Goal: Task Accomplishment & Management: Manage account settings

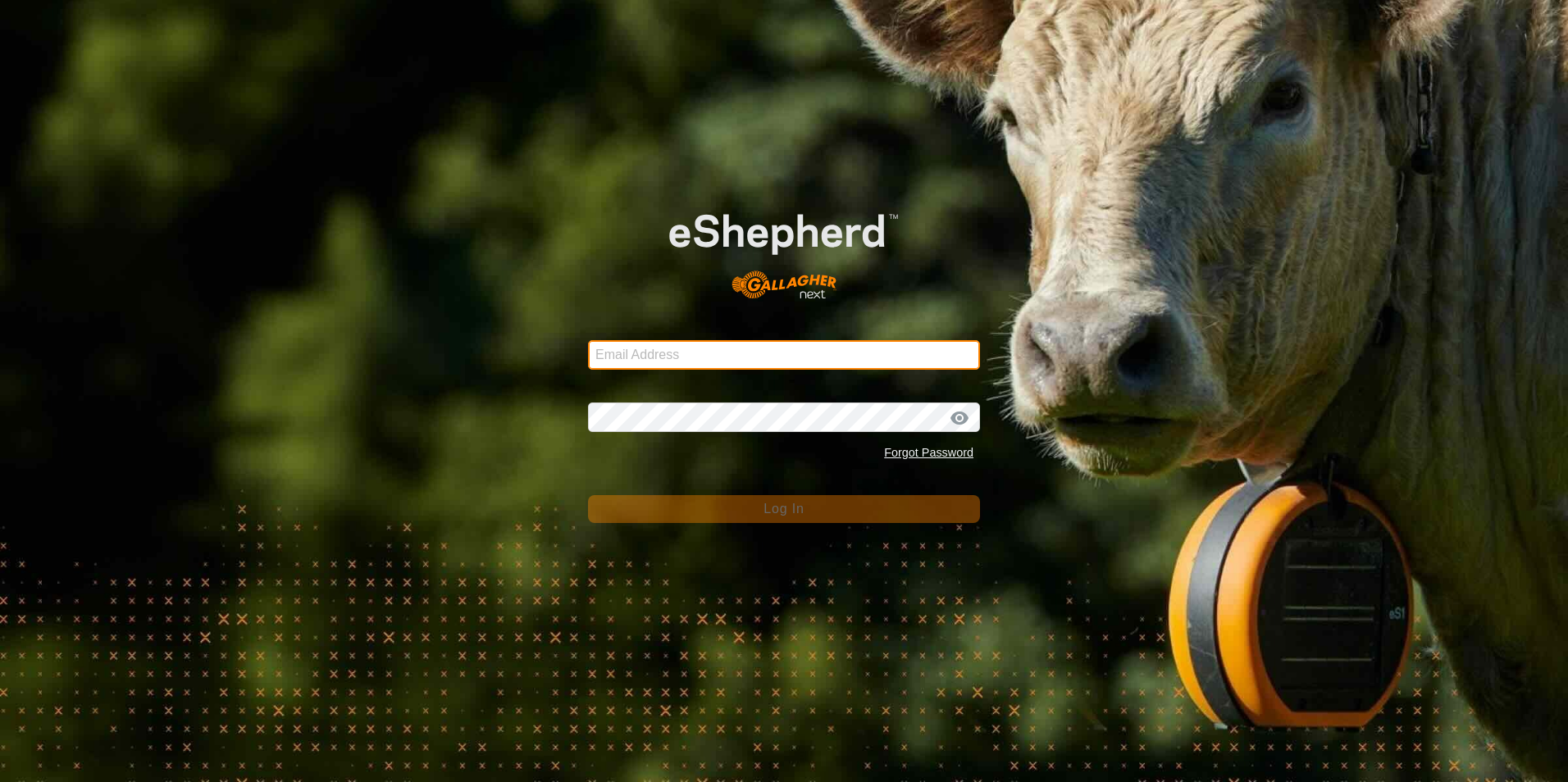
type input "[EMAIL_ADDRESS][DOMAIN_NAME]"
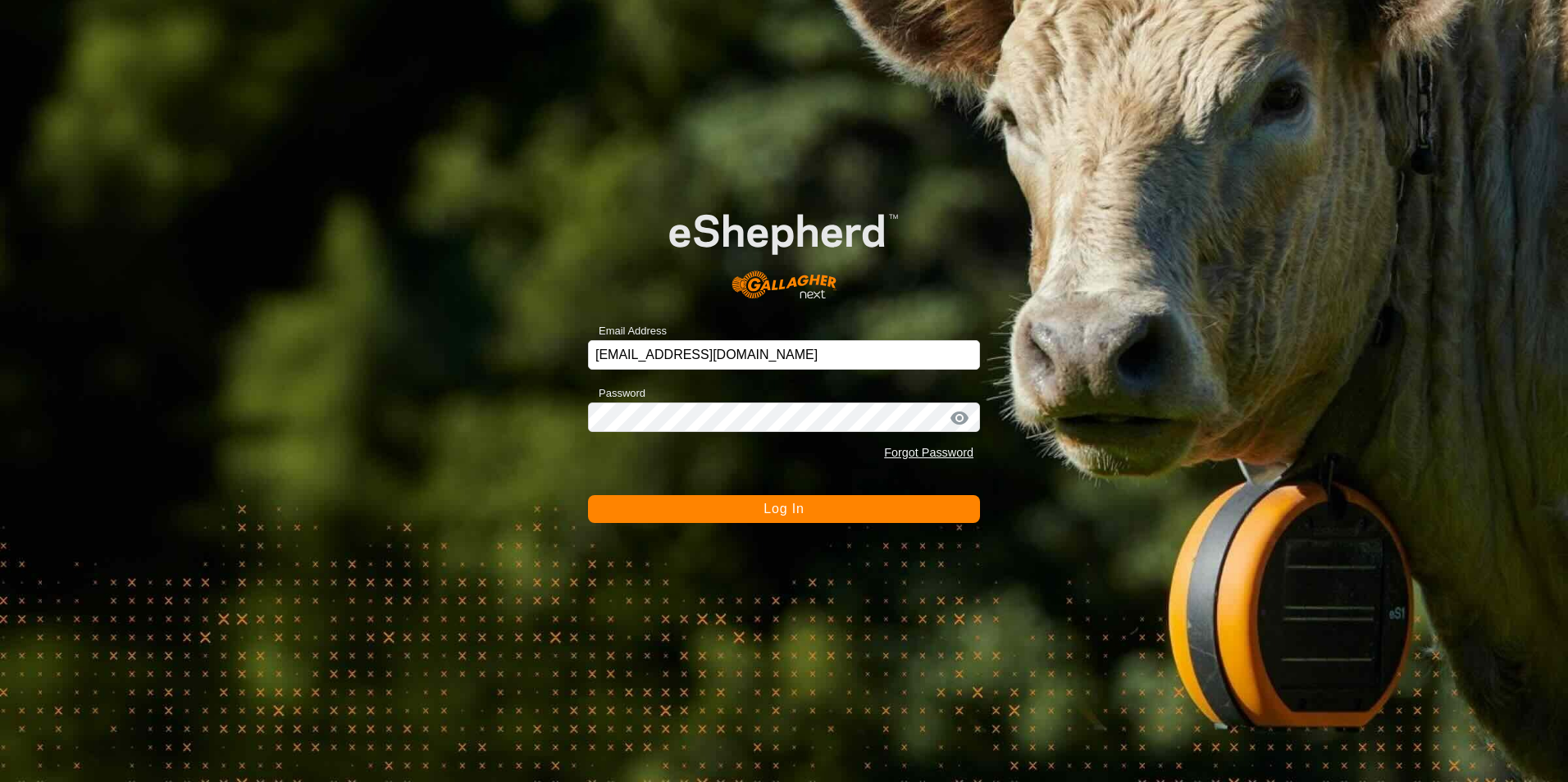
click at [769, 508] on span "Log In" at bounding box center [783, 508] width 40 height 14
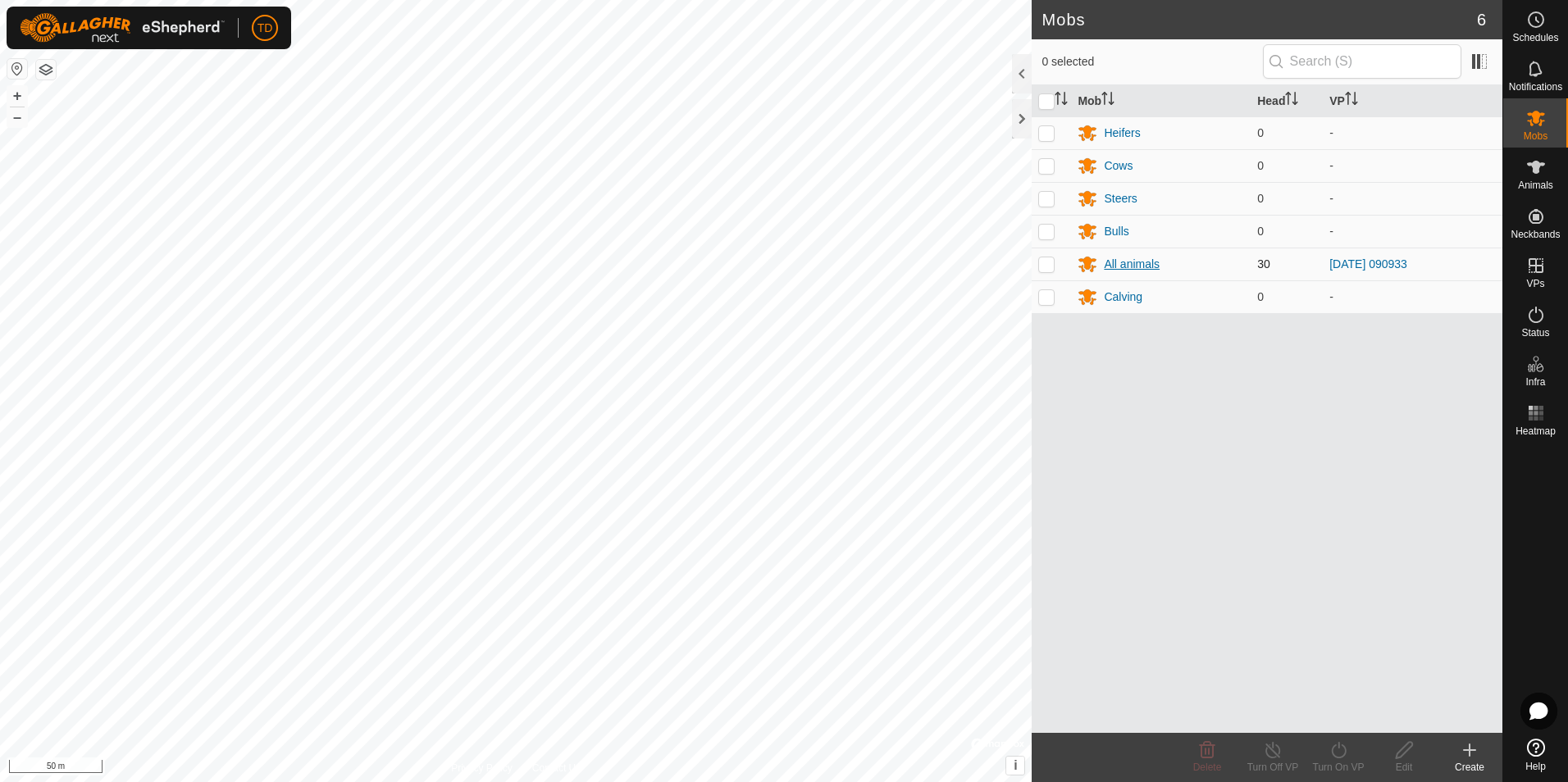
click at [1123, 259] on div "All animals" at bounding box center [1132, 264] width 56 height 17
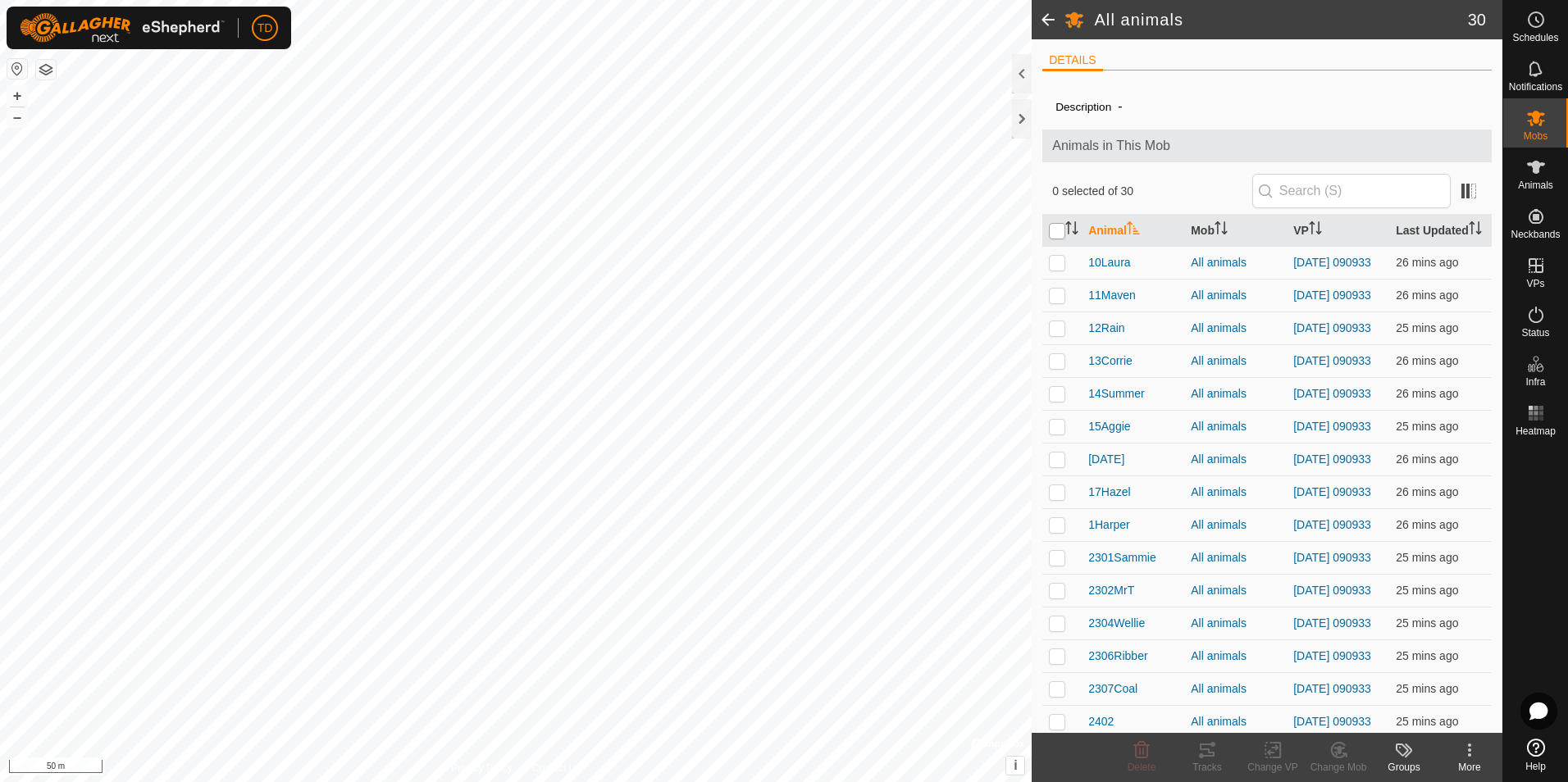
click at [1058, 232] on input "checkbox" at bounding box center [1057, 231] width 16 height 16
checkbox input "true"
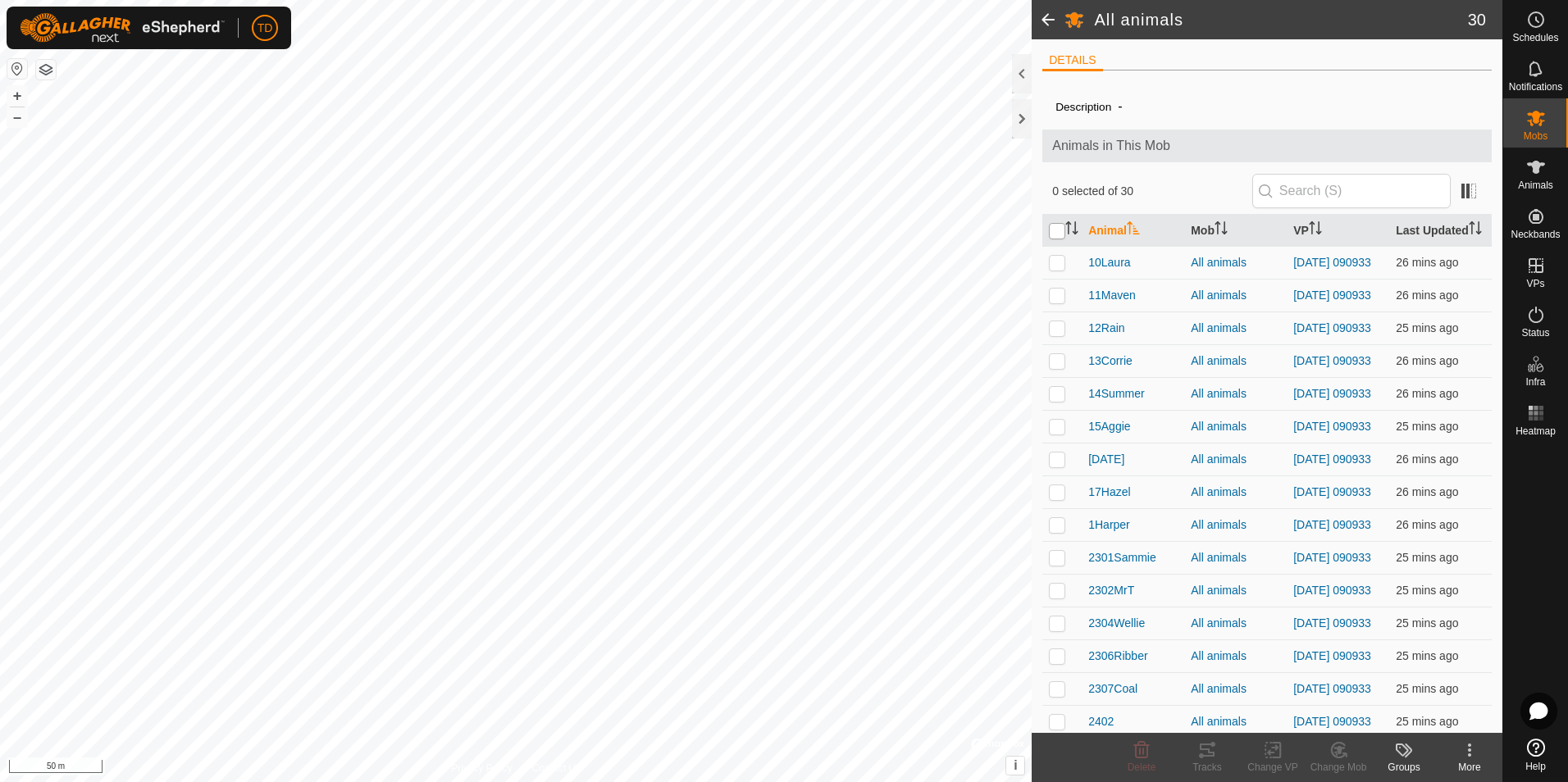
checkbox input "true"
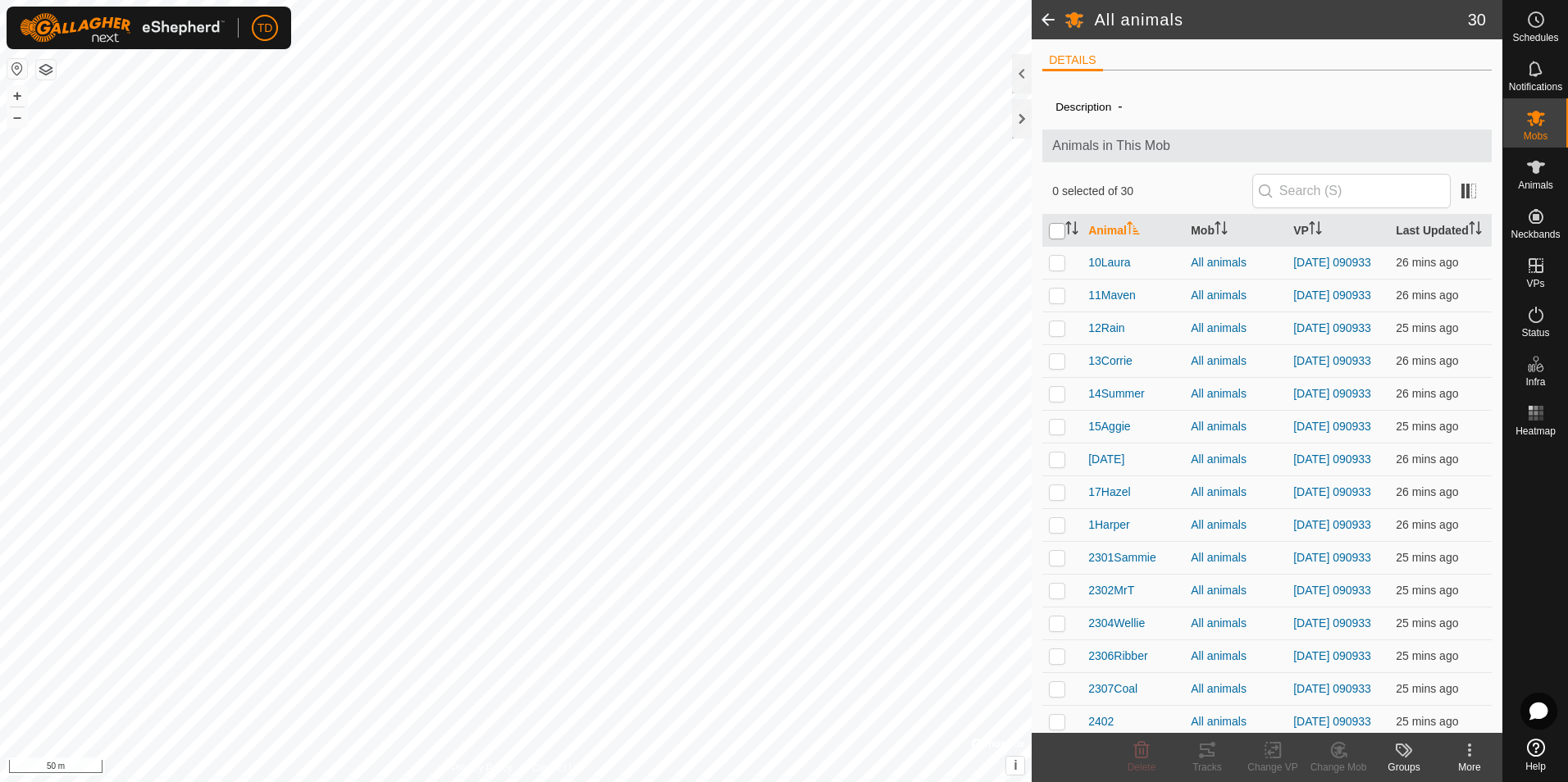
checkbox input "true"
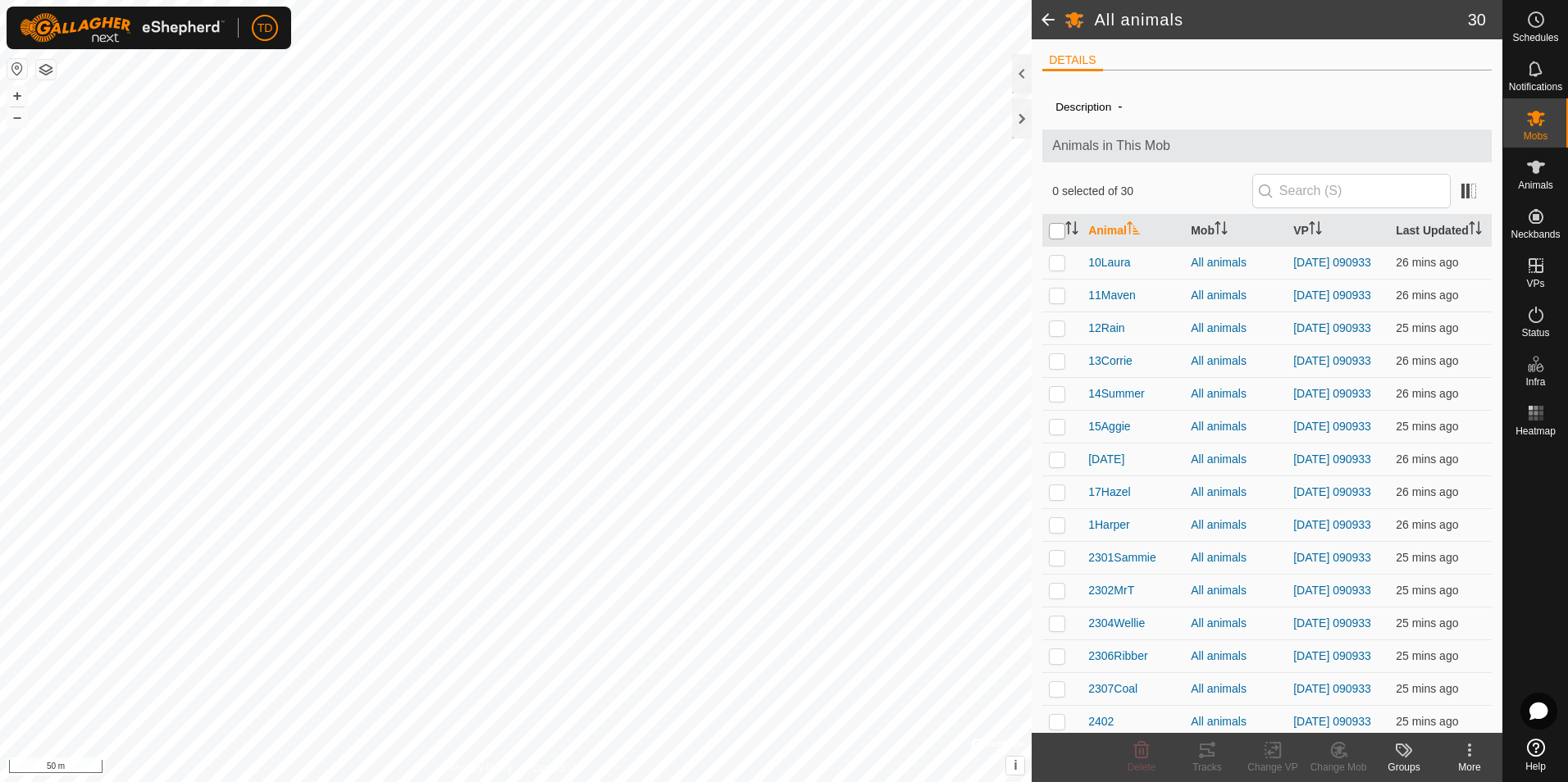
checkbox input "true"
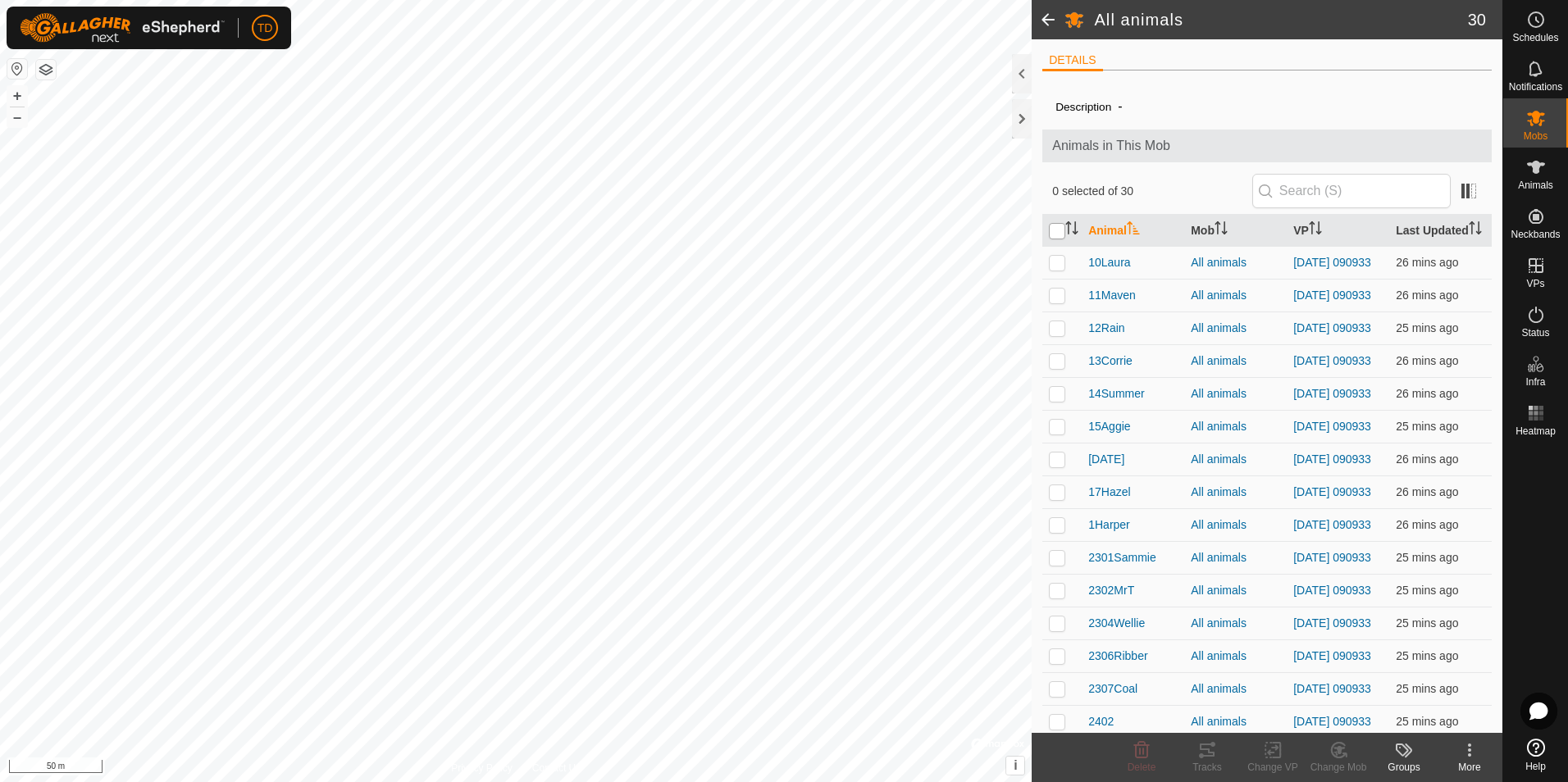
checkbox input "true"
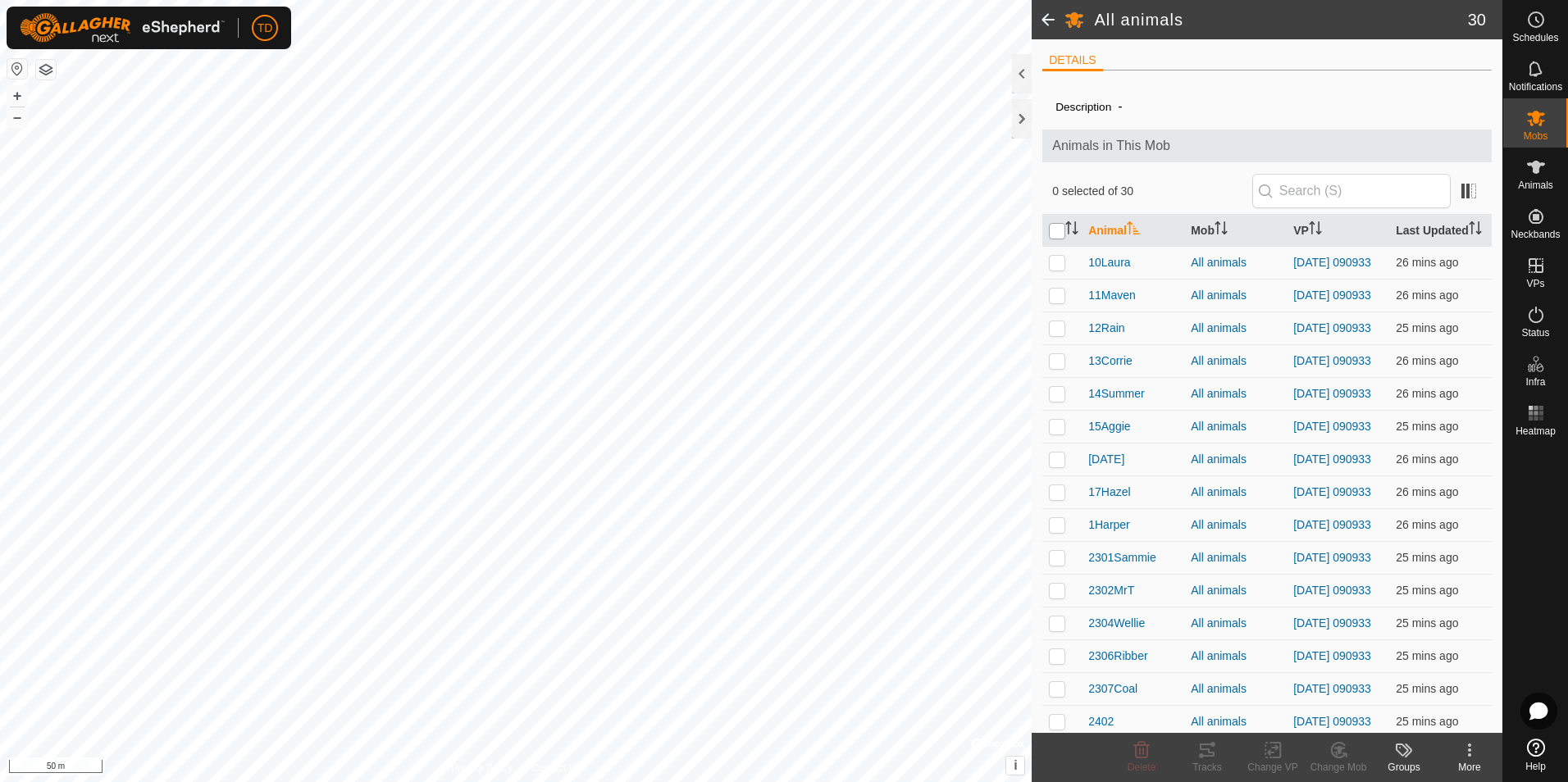
checkbox input "true"
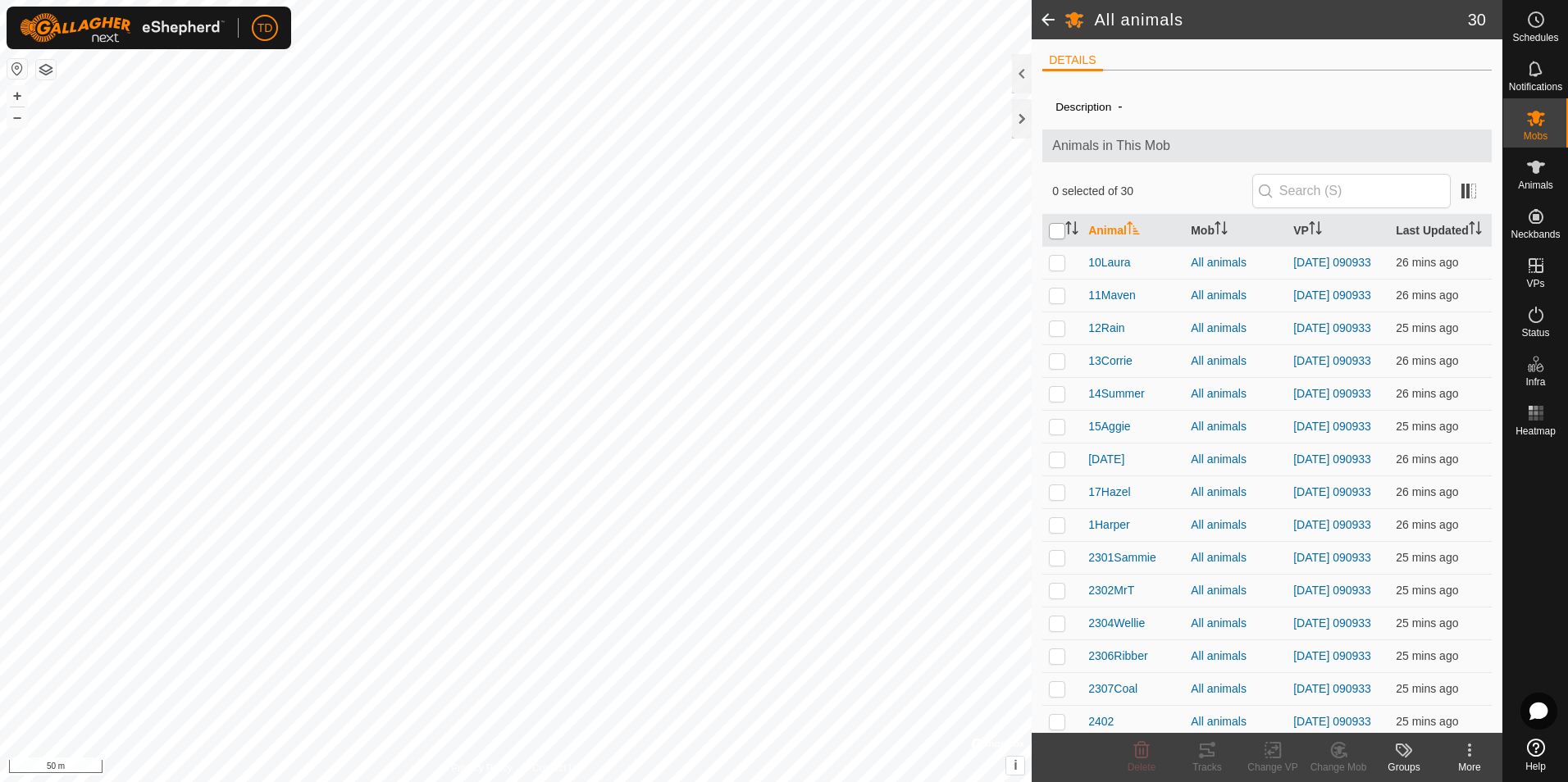
checkbox input "true"
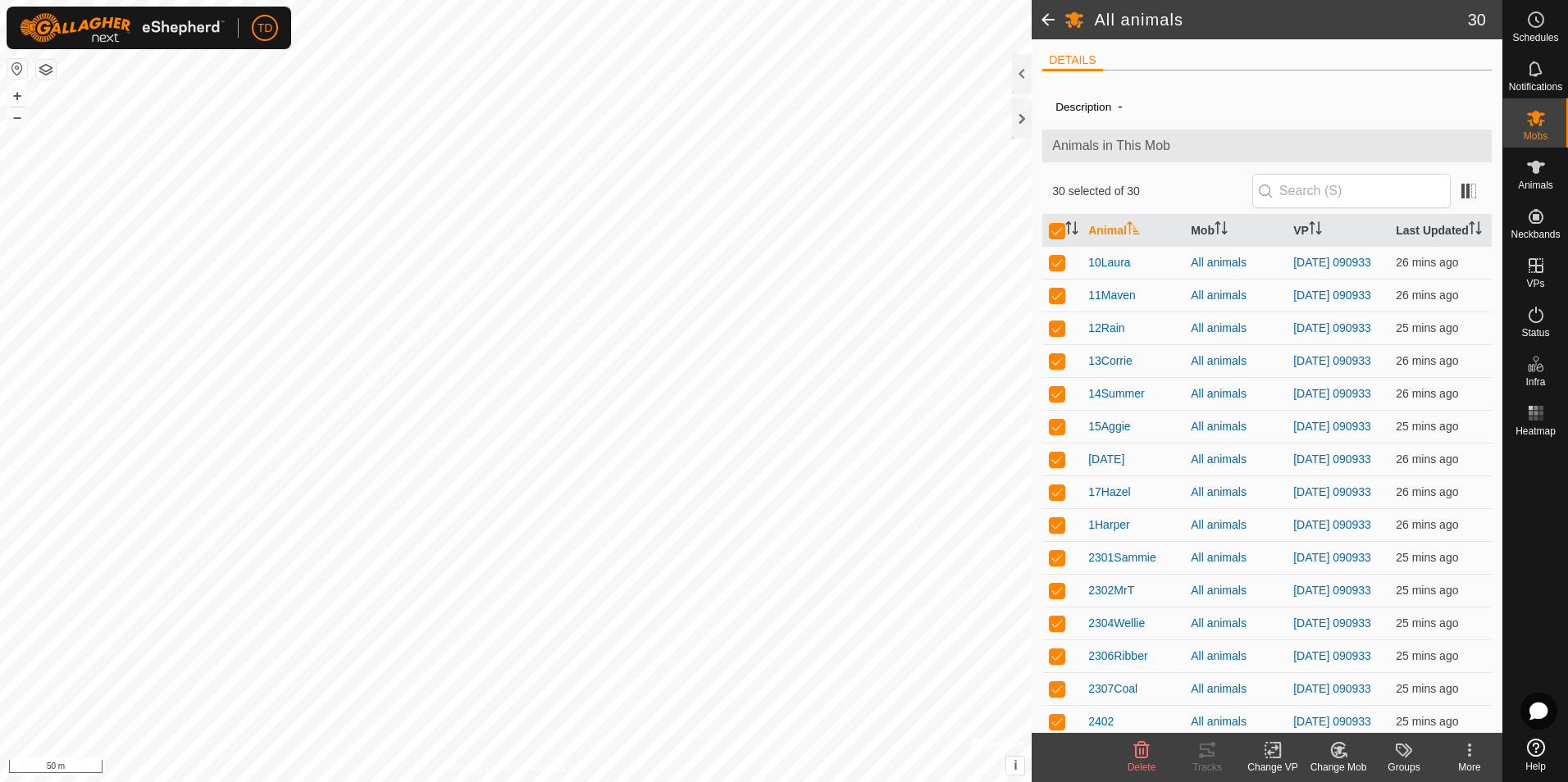
click at [1276, 756] on icon at bounding box center [1273, 750] width 21 height 20
click at [1313, 712] on link "Turn Off VP" at bounding box center [1322, 714] width 163 height 33
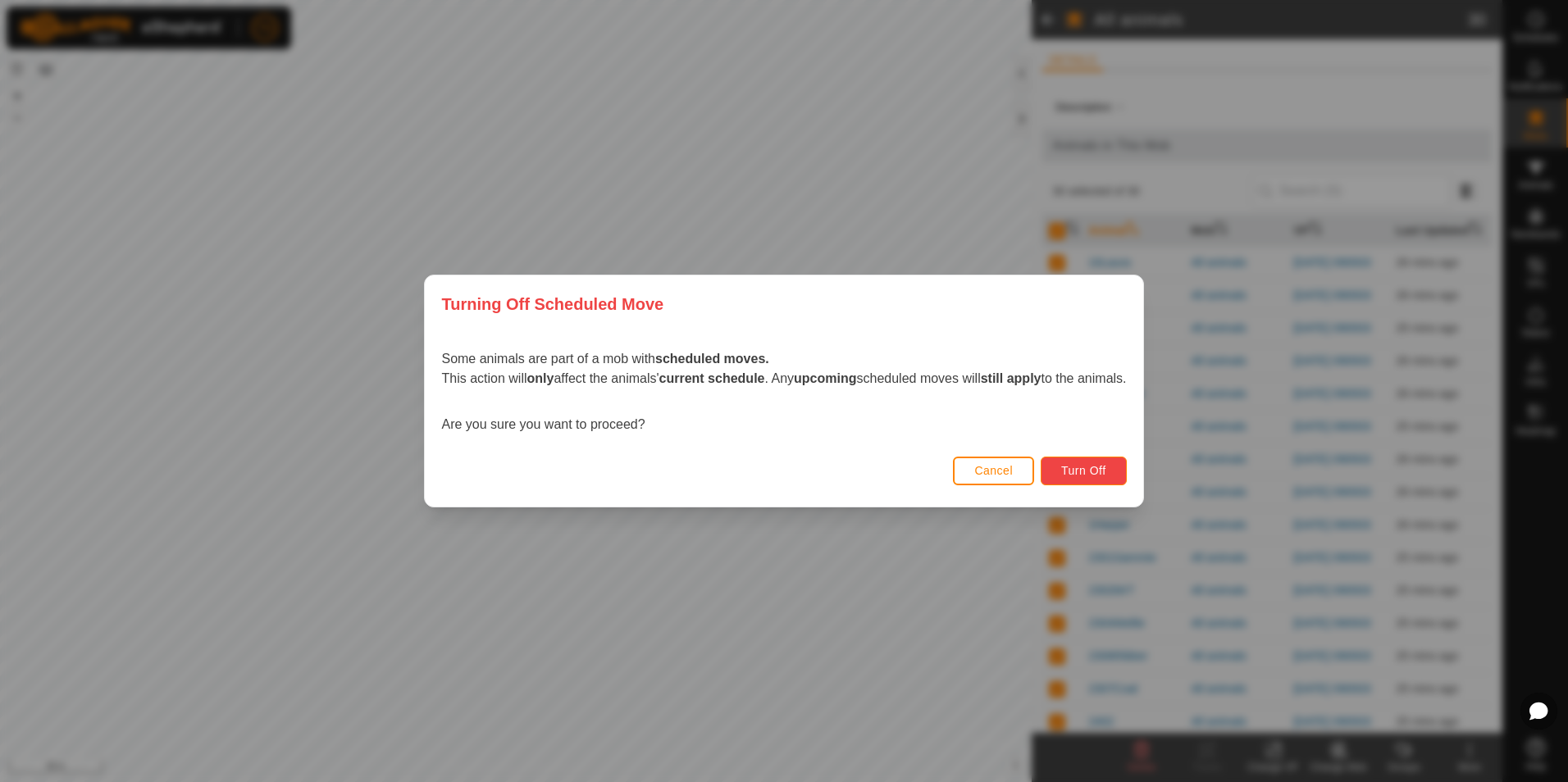
click at [1095, 474] on span "Turn Off" at bounding box center [1083, 471] width 45 height 13
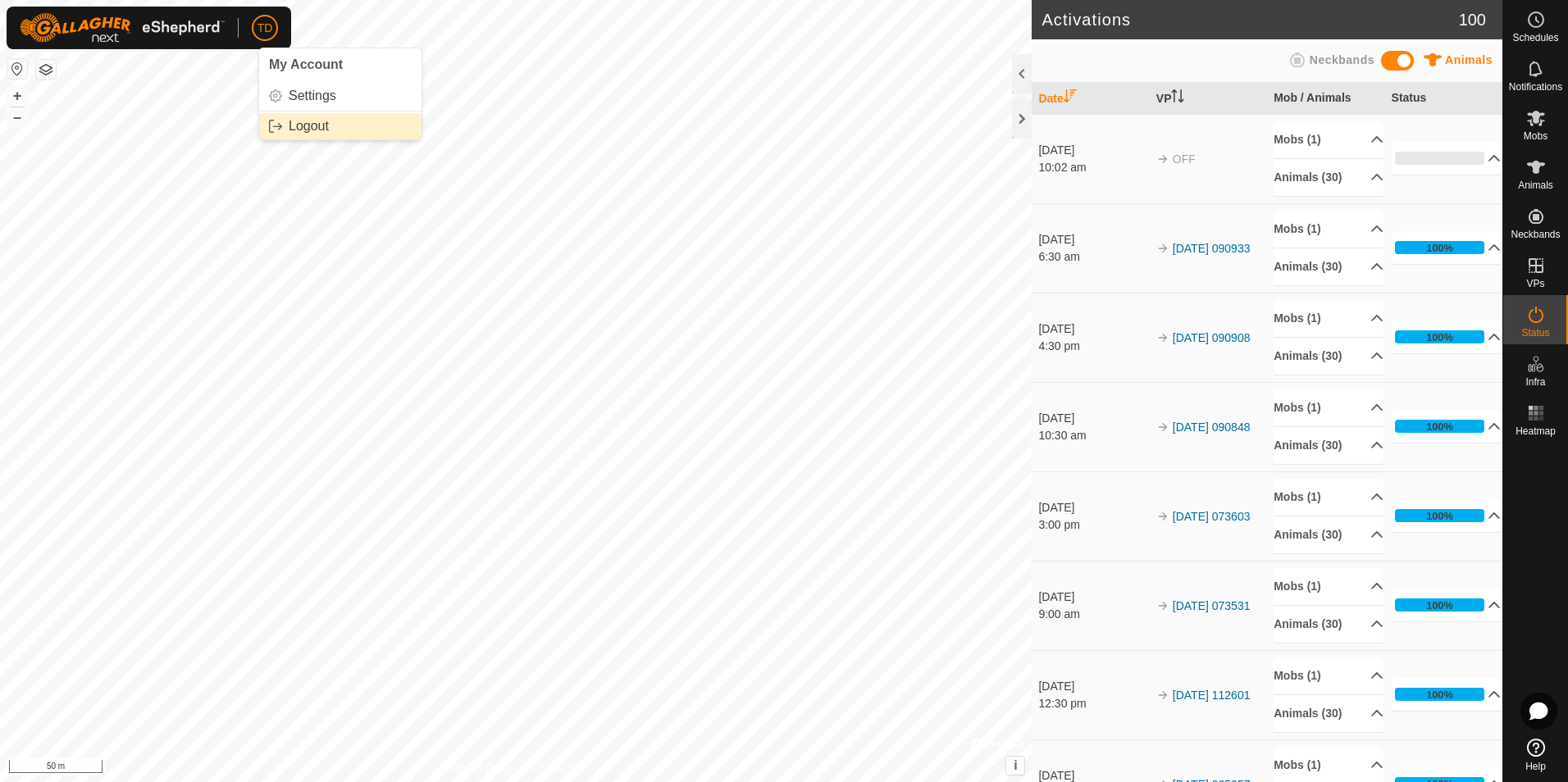
click at [311, 120] on link "Logout" at bounding box center [340, 126] width 163 height 26
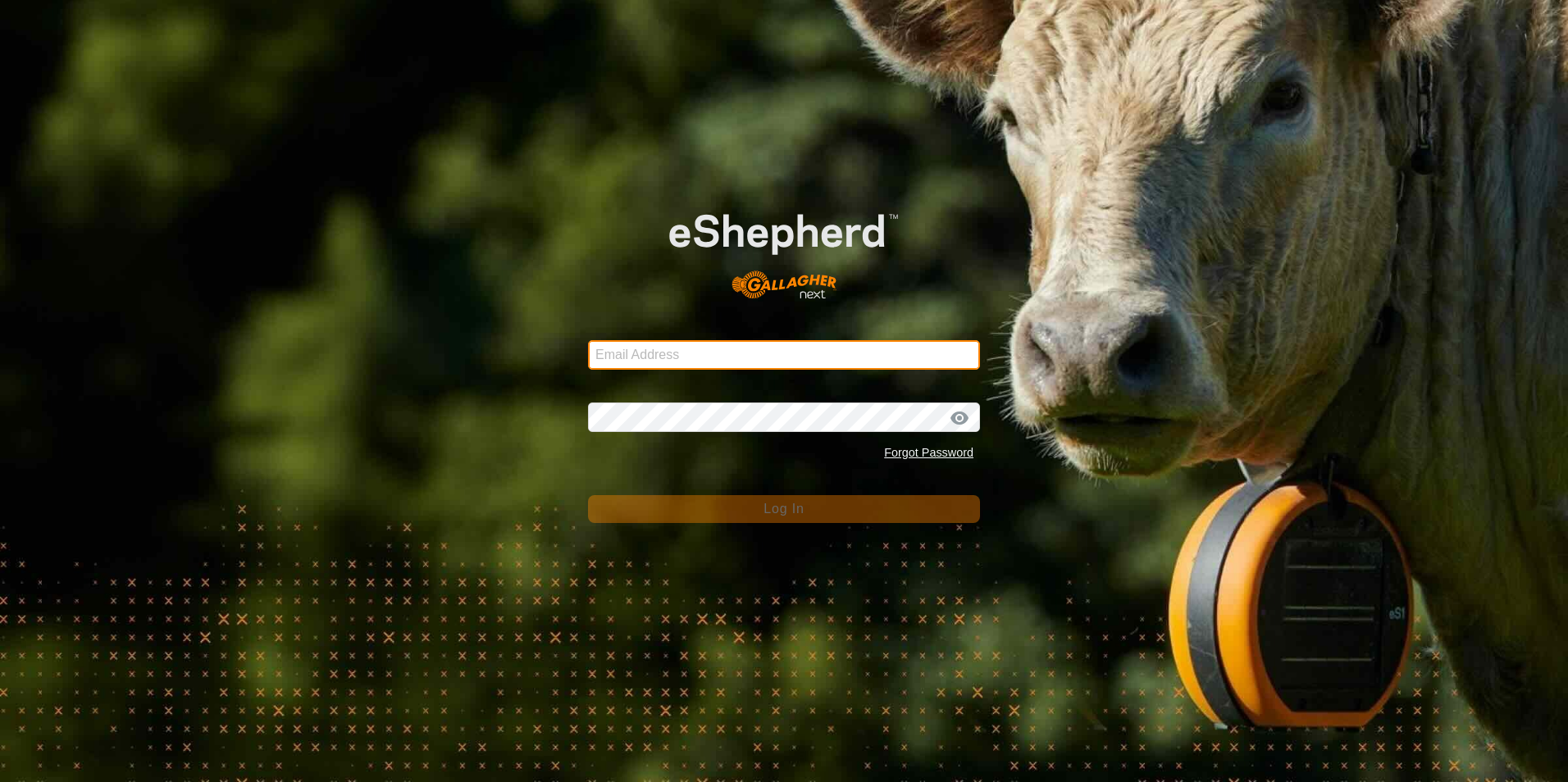
type input "[EMAIL_ADDRESS][DOMAIN_NAME]"
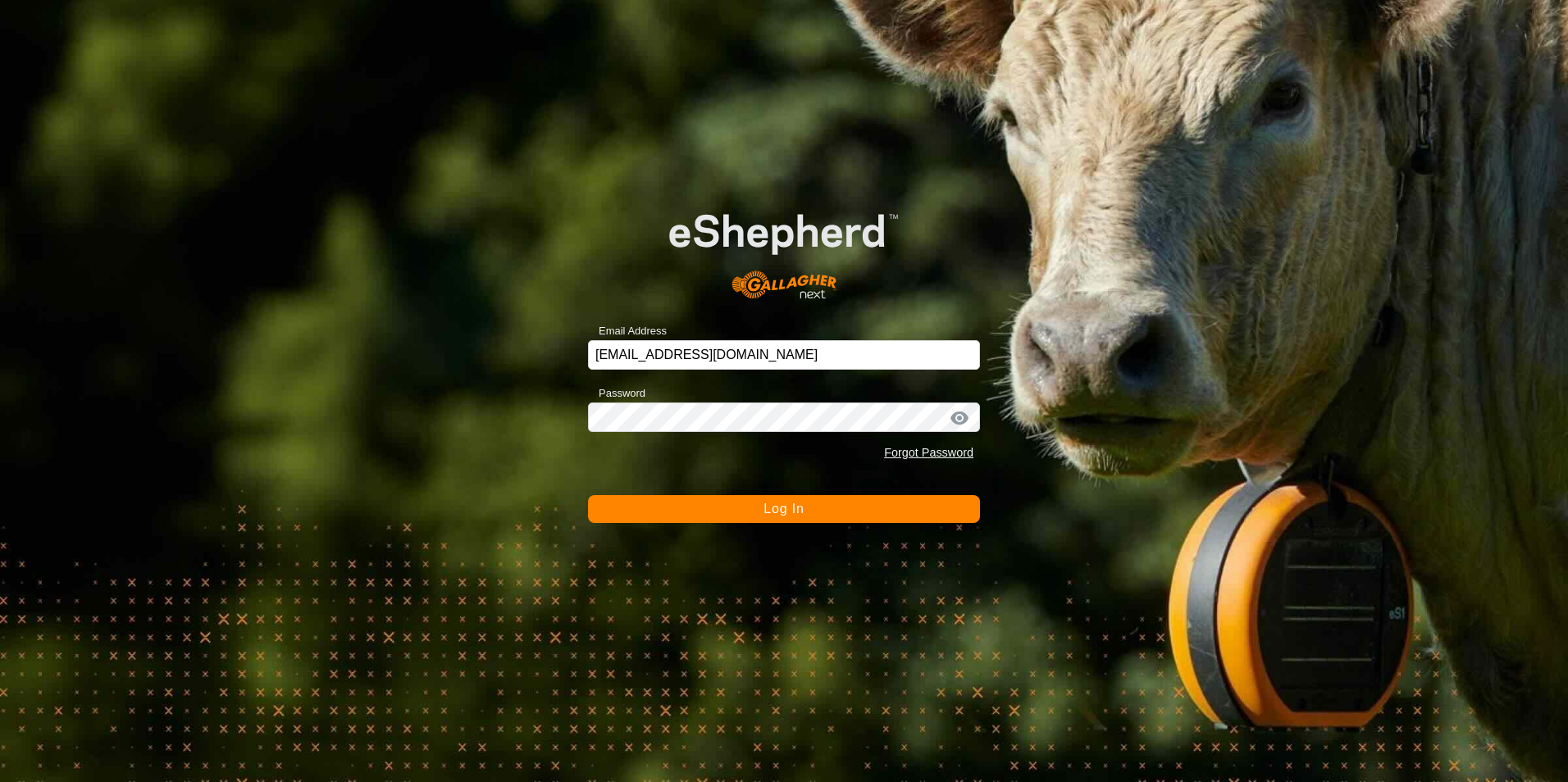
click at [796, 510] on span "Log In" at bounding box center [783, 508] width 40 height 14
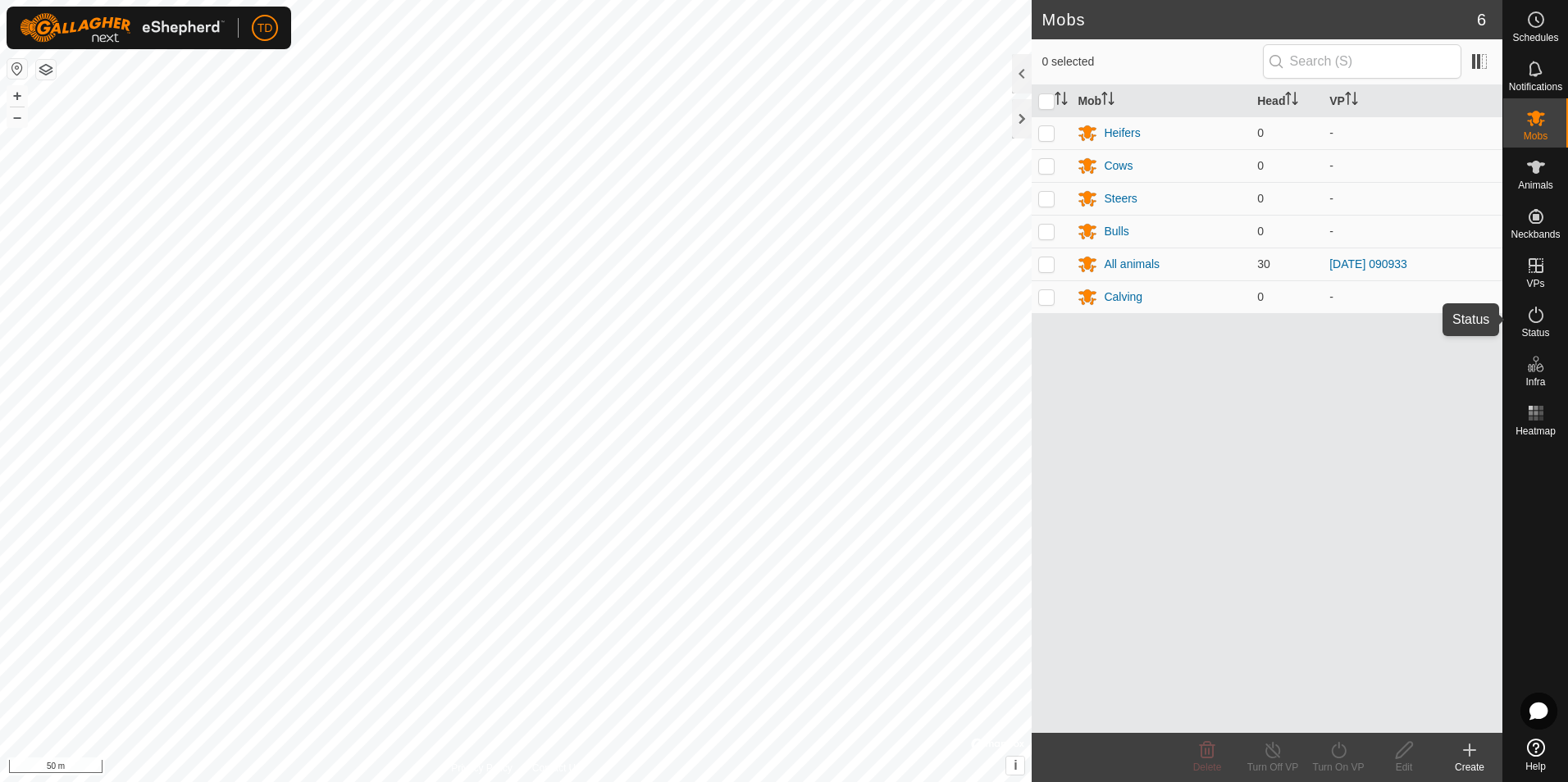
click at [1540, 313] on icon at bounding box center [1536, 315] width 20 height 20
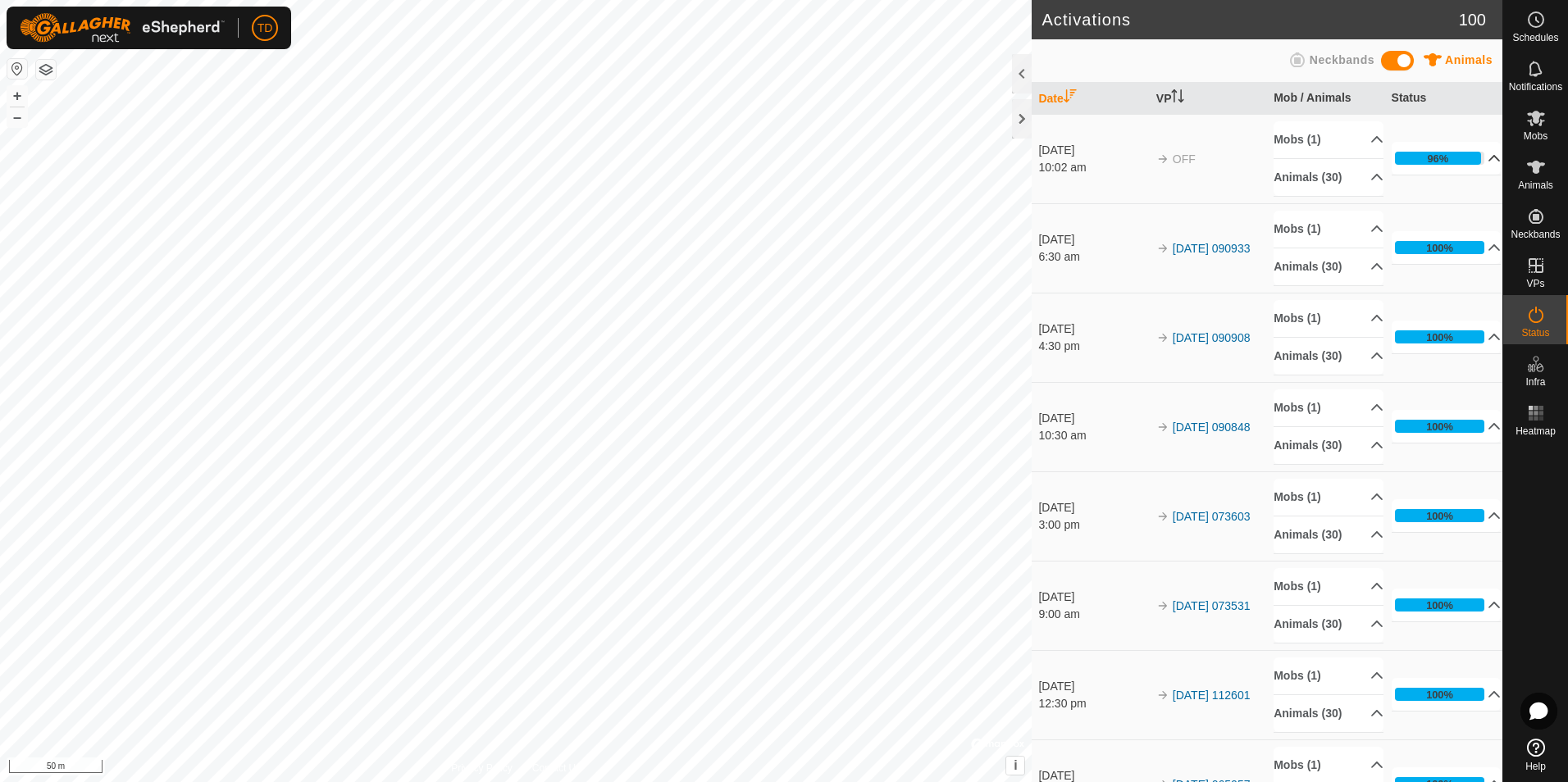
click at [1472, 159] on p-accordion-header "96%" at bounding box center [1446, 159] width 110 height 33
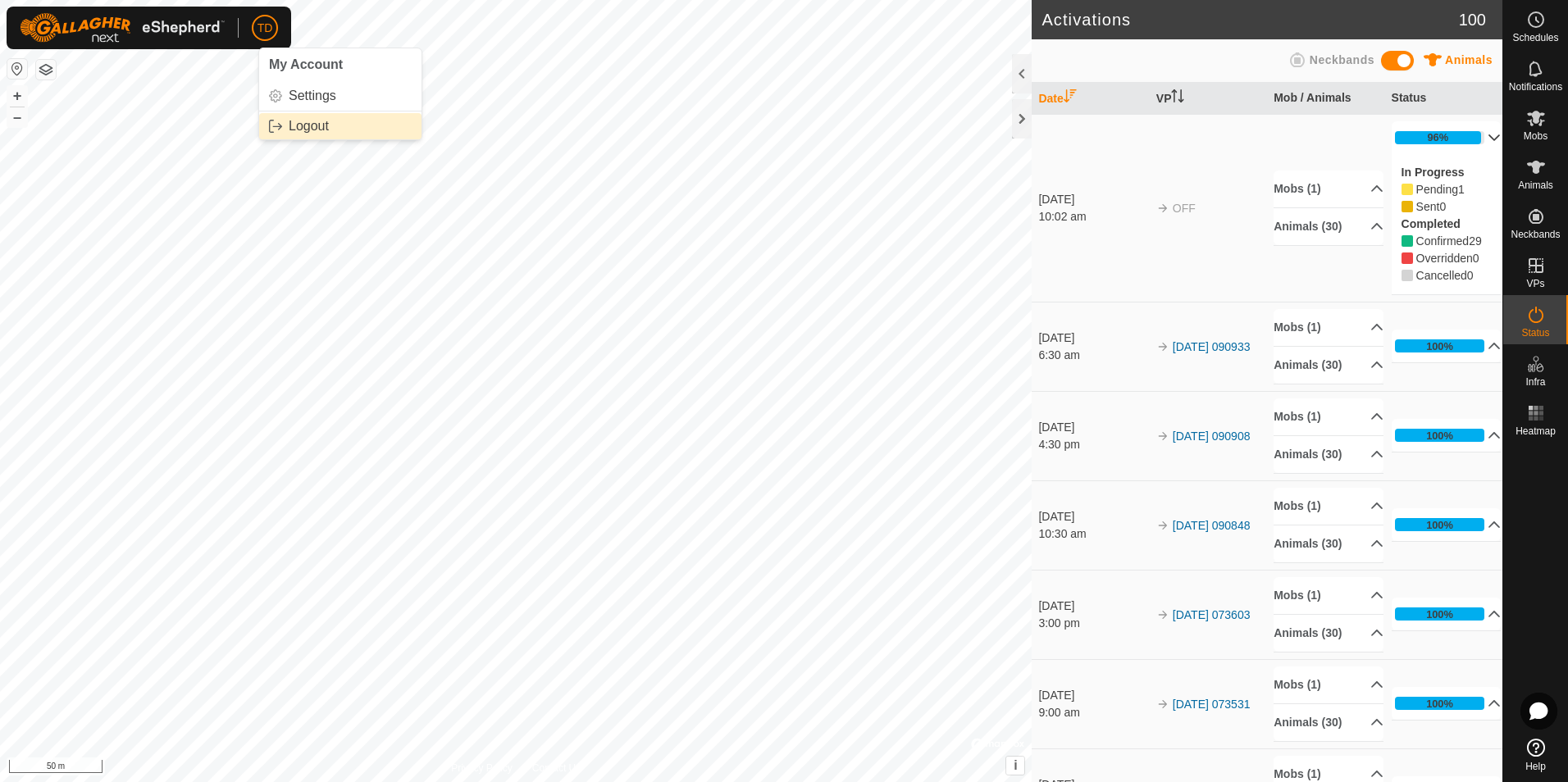
click at [300, 121] on link "Logout" at bounding box center [340, 126] width 163 height 26
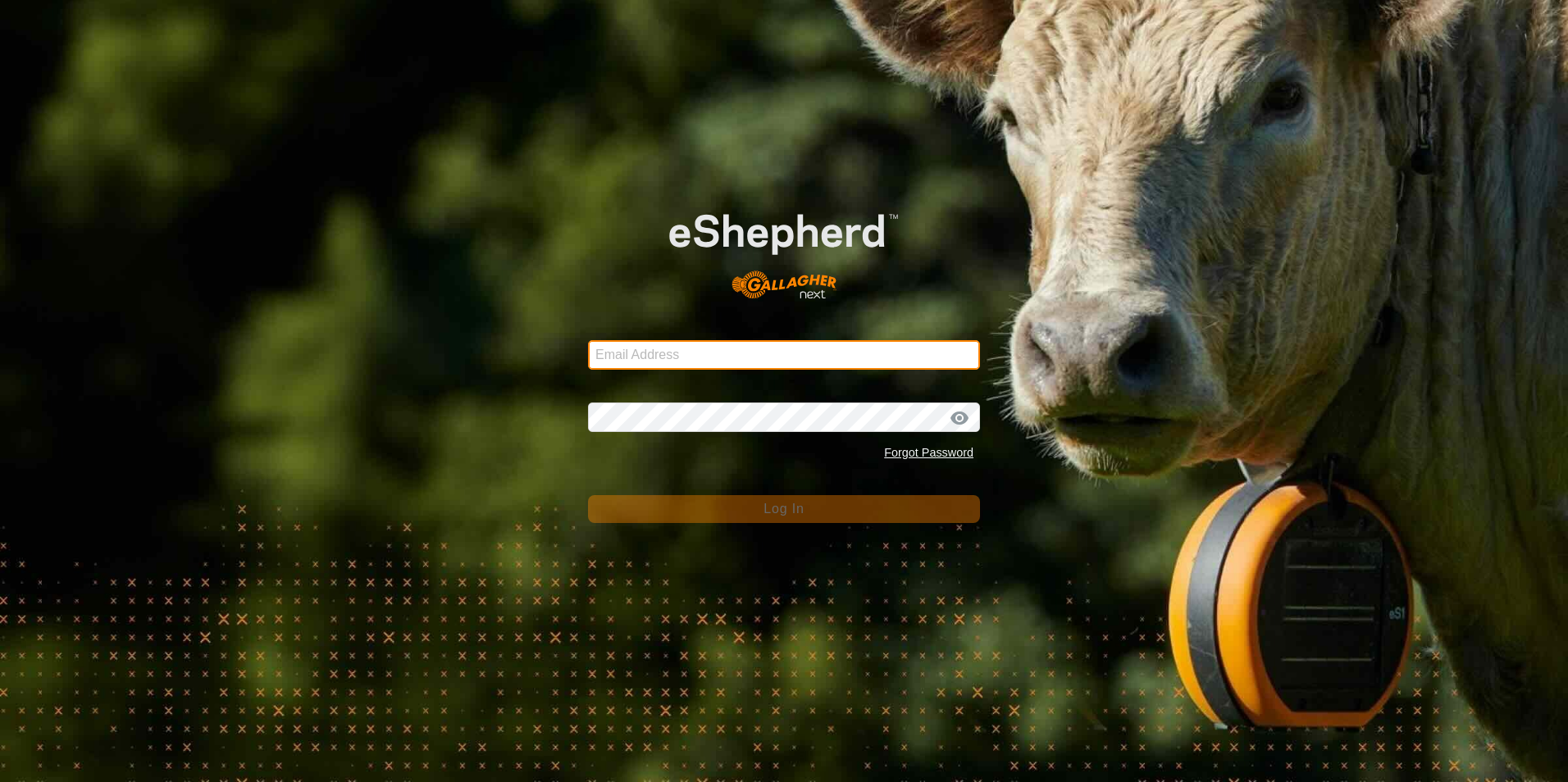
type input "[EMAIL_ADDRESS][DOMAIN_NAME]"
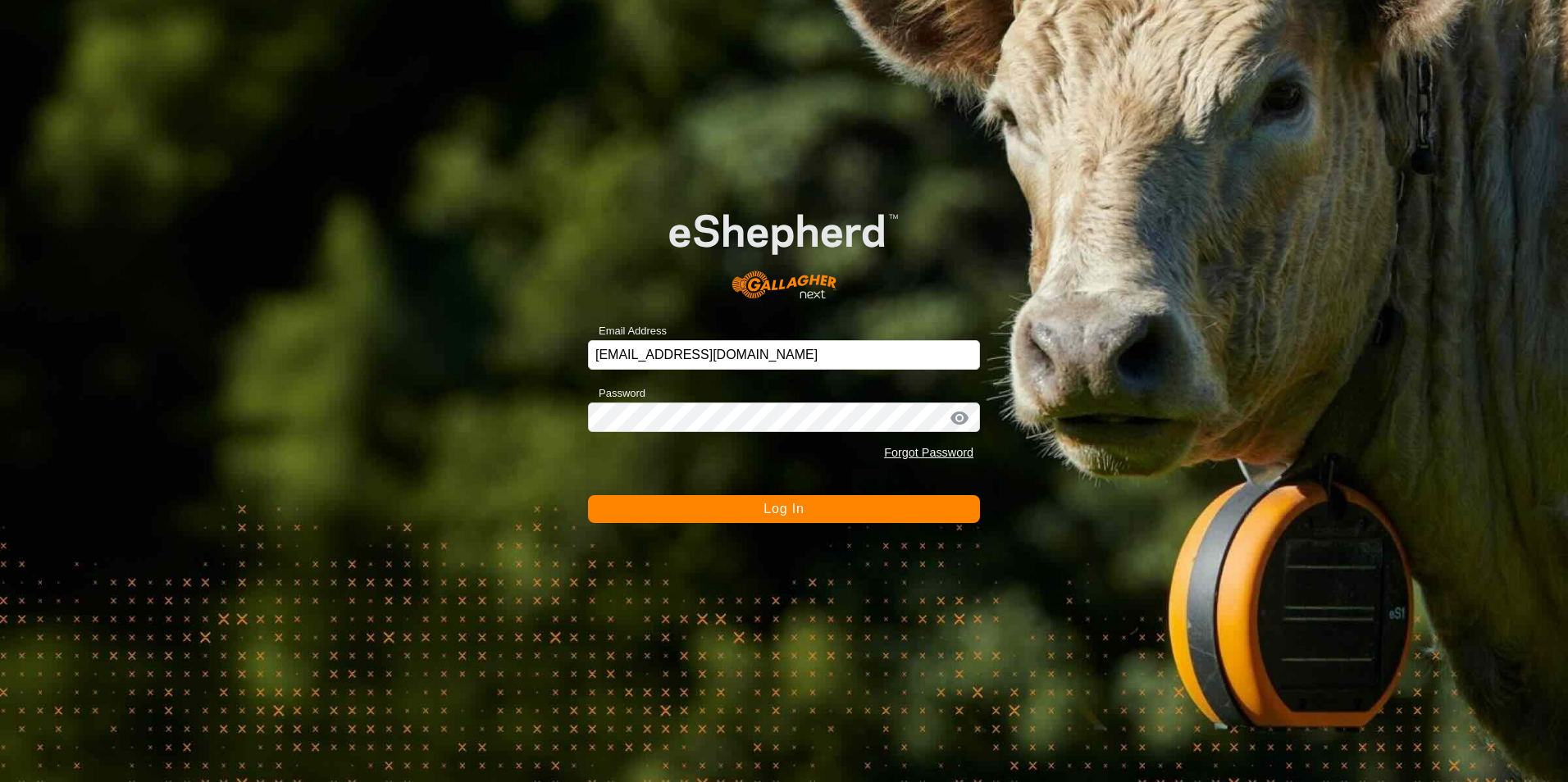
click at [761, 506] on button "Log In" at bounding box center [783, 509] width 392 height 28
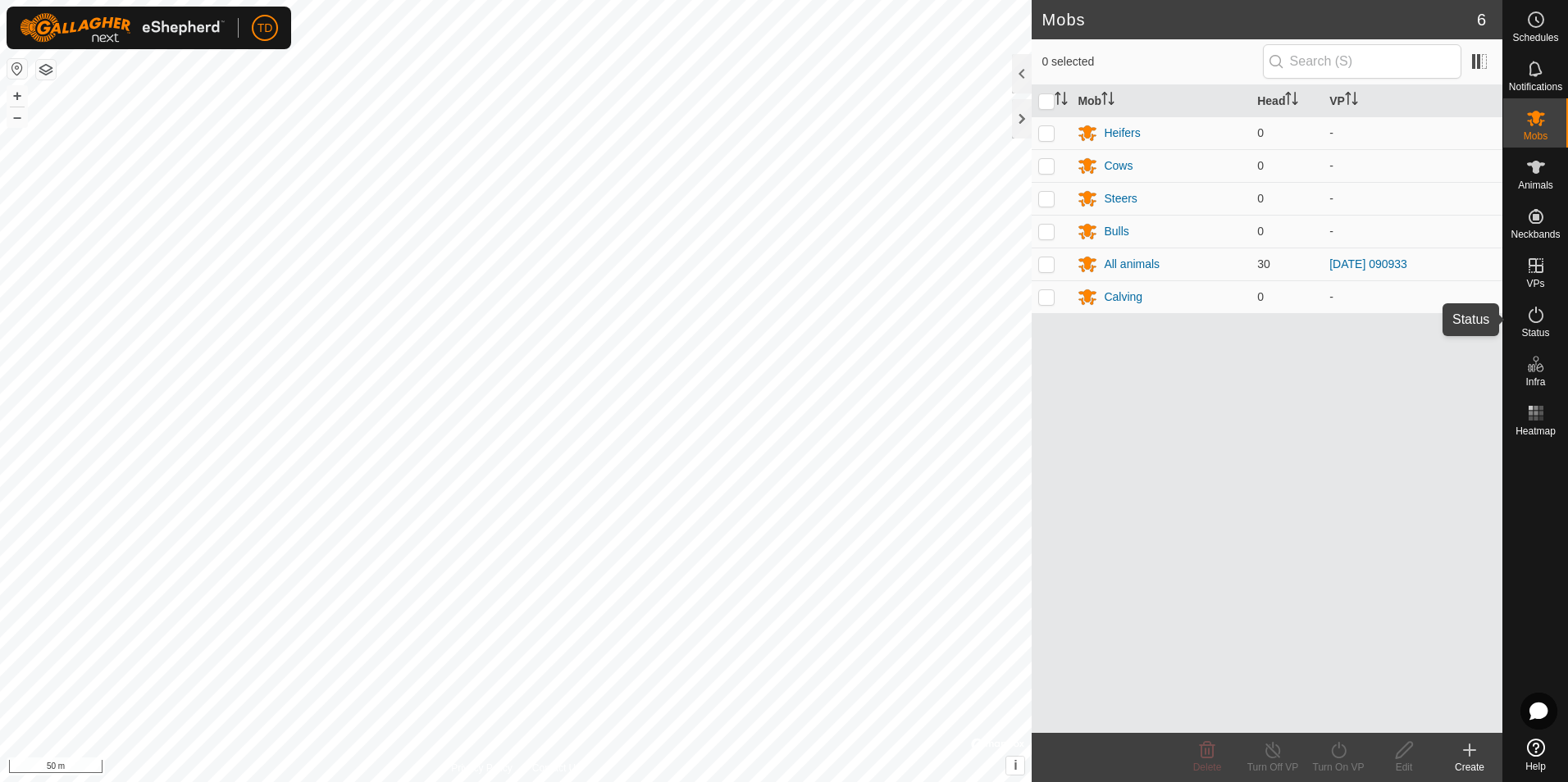
click at [1540, 319] on icon at bounding box center [1536, 315] width 20 height 20
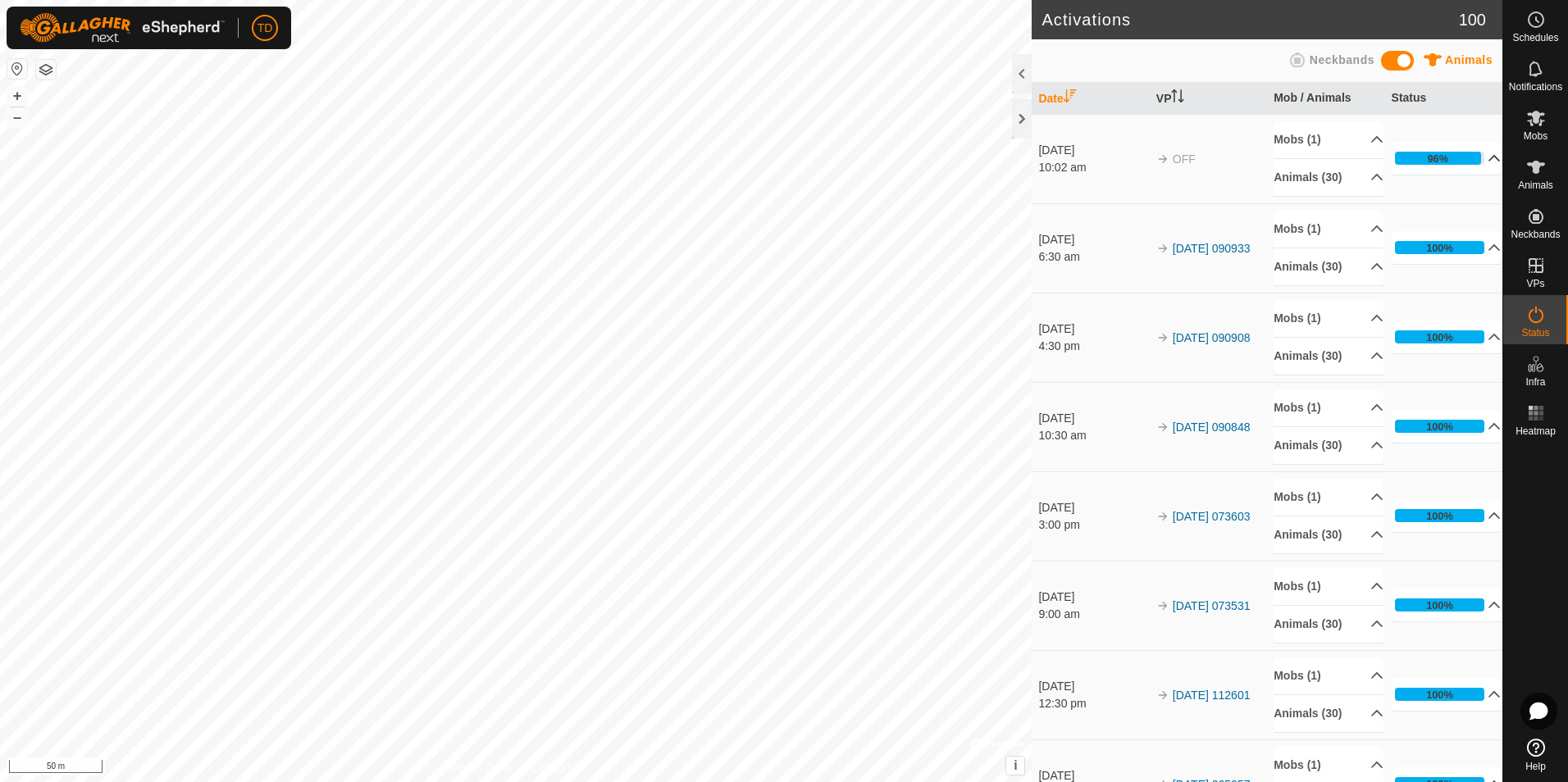
click at [1468, 161] on p-accordion-header "96%" at bounding box center [1446, 159] width 110 height 33
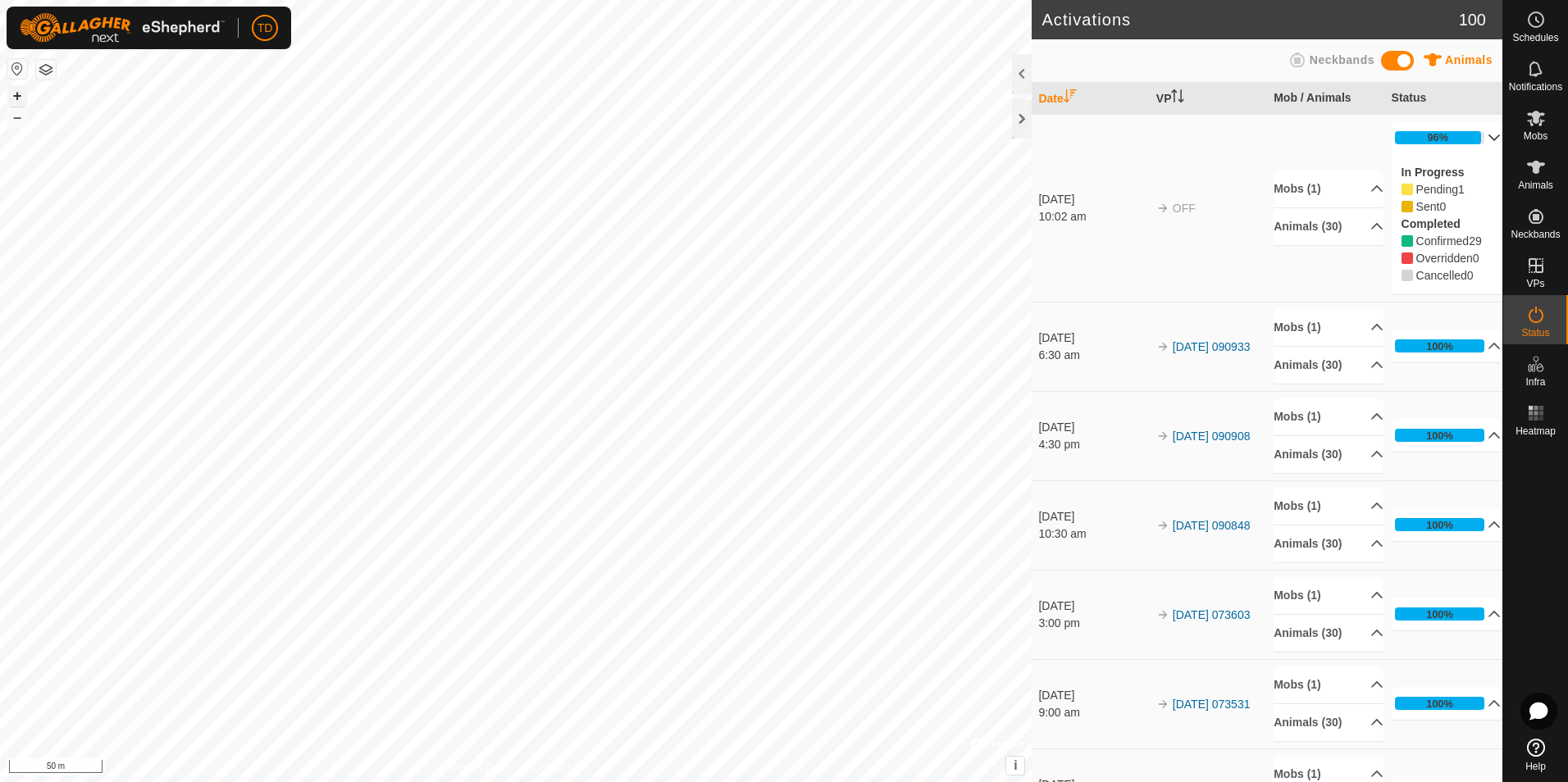
click at [16, 98] on button "+" at bounding box center [17, 96] width 20 height 20
click at [21, 98] on button "+" at bounding box center [17, 96] width 20 height 20
click at [1535, 162] on icon at bounding box center [1536, 168] width 18 height 13
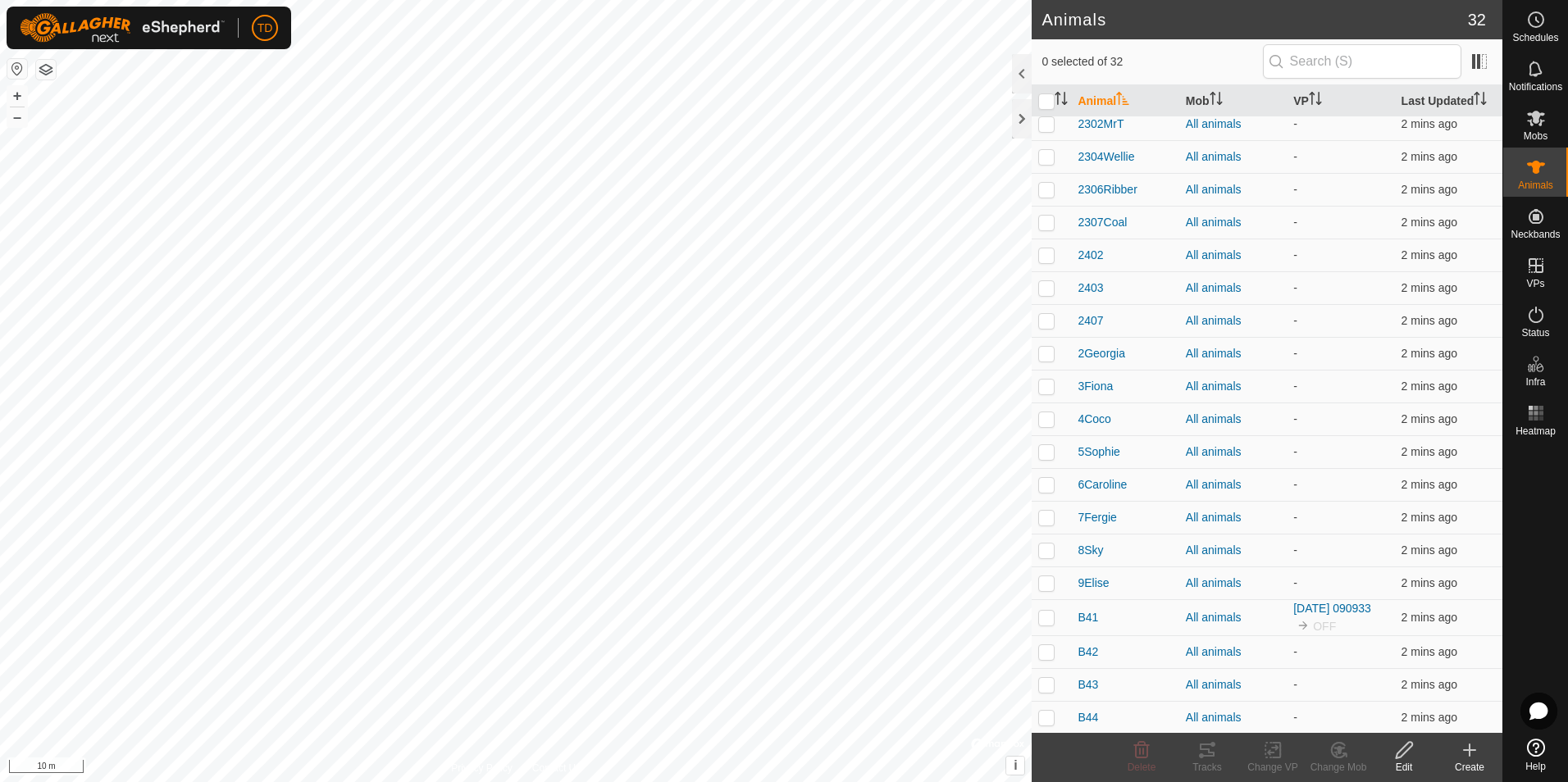
scroll to position [389, 0]
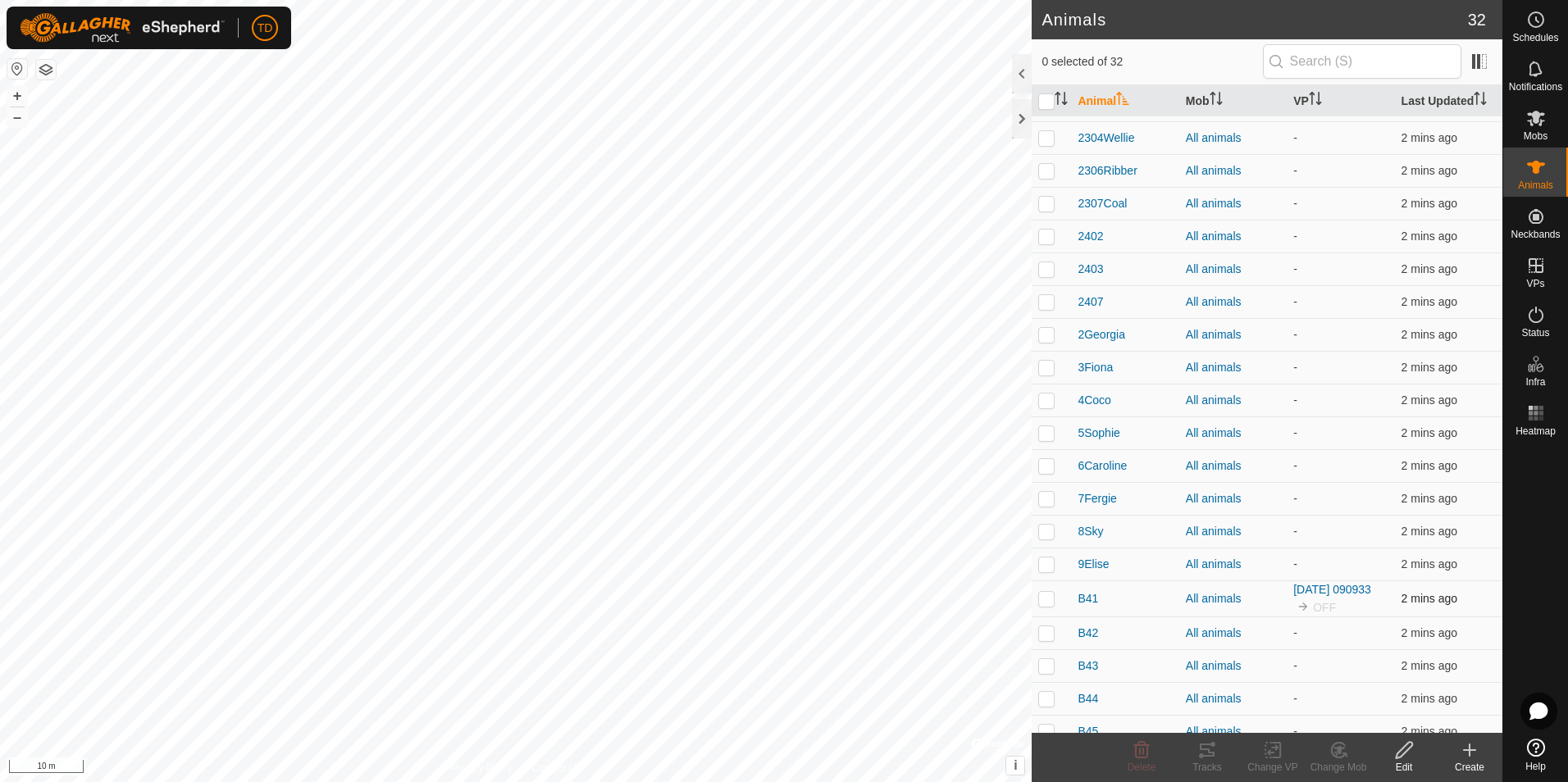
click at [1046, 605] on td at bounding box center [1051, 598] width 39 height 36
checkbox input "true"
click at [1274, 746] on icon at bounding box center [1273, 750] width 21 height 20
click at [1297, 716] on link "Turn Off VP" at bounding box center [1322, 714] width 163 height 33
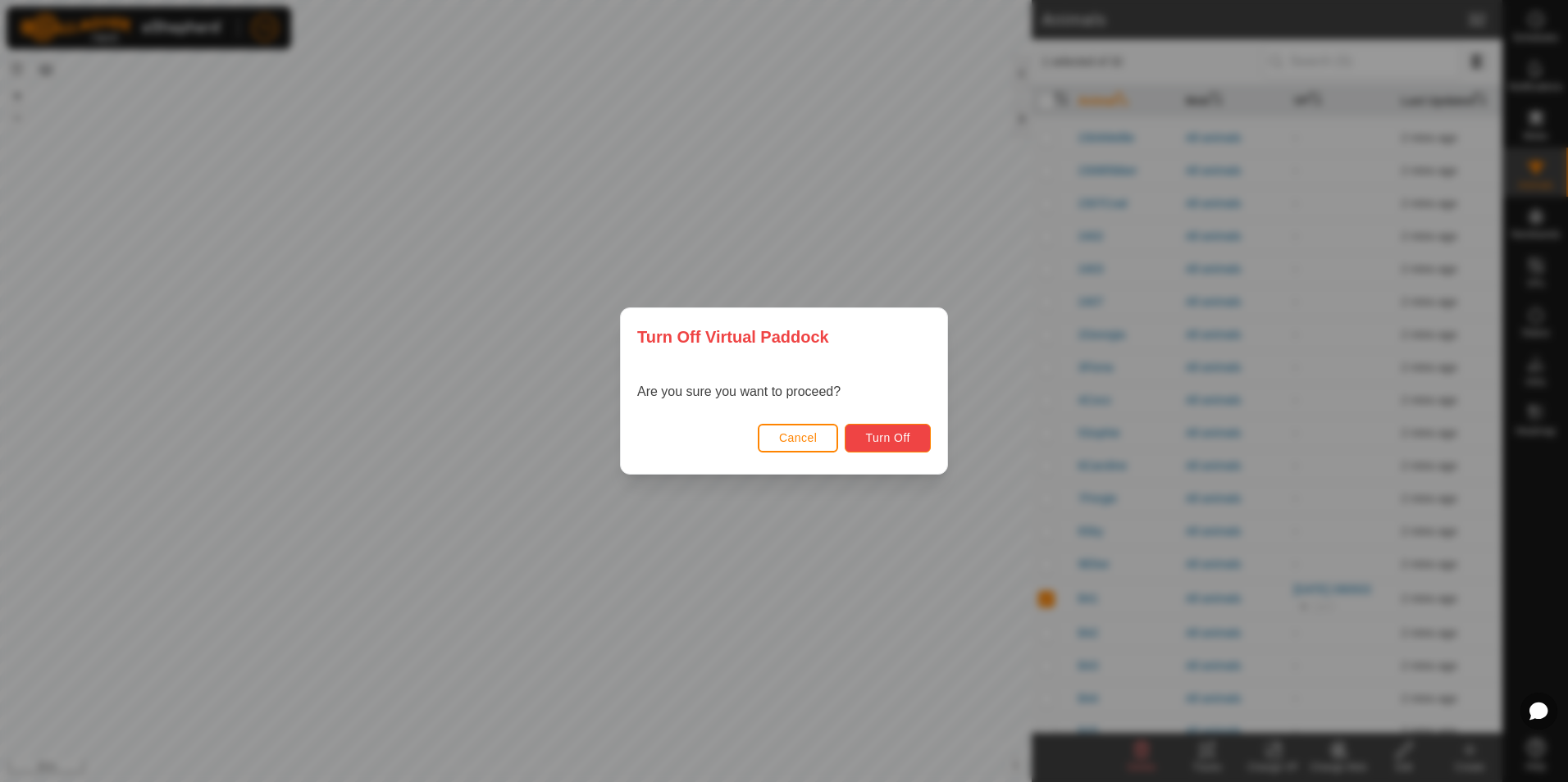
click at [898, 431] on span "Turn Off" at bounding box center [888, 438] width 45 height 13
